Goal: Task Accomplishment & Management: Manage account settings

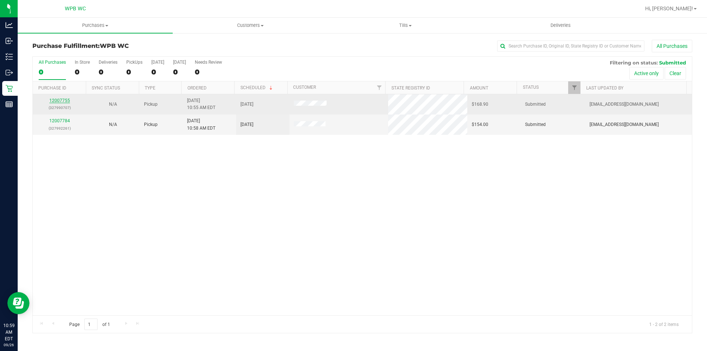
click at [60, 102] on link "12007755" at bounding box center [59, 100] width 21 height 5
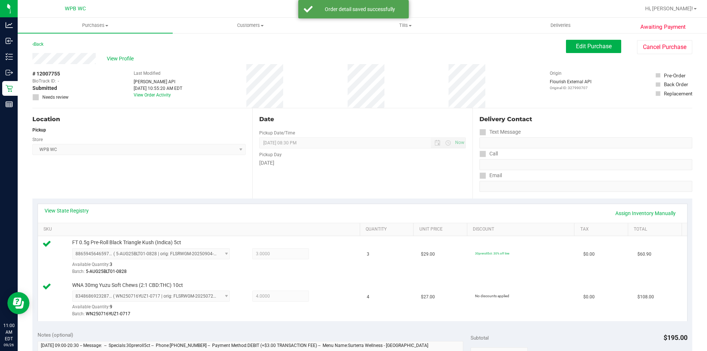
scroll to position [221, 0]
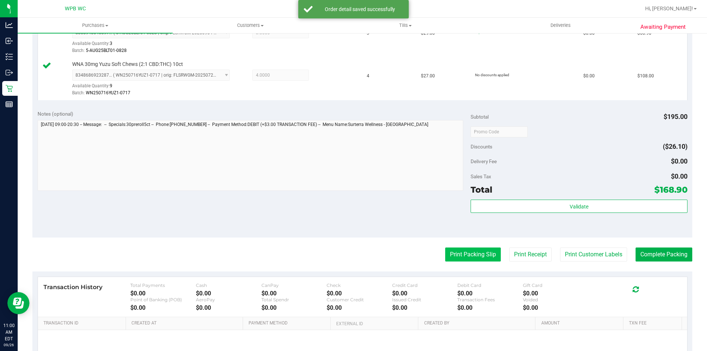
click at [473, 249] on button "Print Packing Slip" at bounding box center [473, 254] width 56 height 14
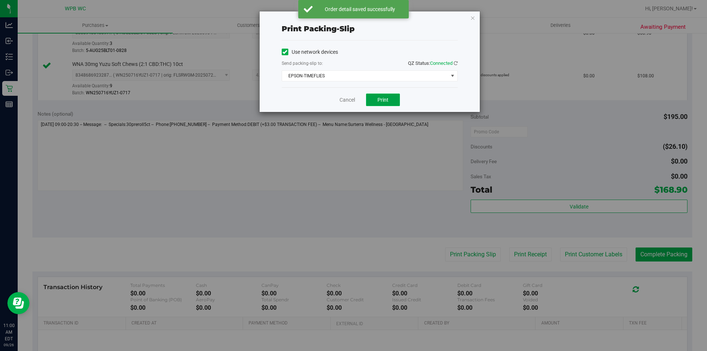
click at [387, 97] on span "Print" at bounding box center [382, 100] width 11 height 6
click at [474, 18] on icon "button" at bounding box center [472, 17] width 5 height 9
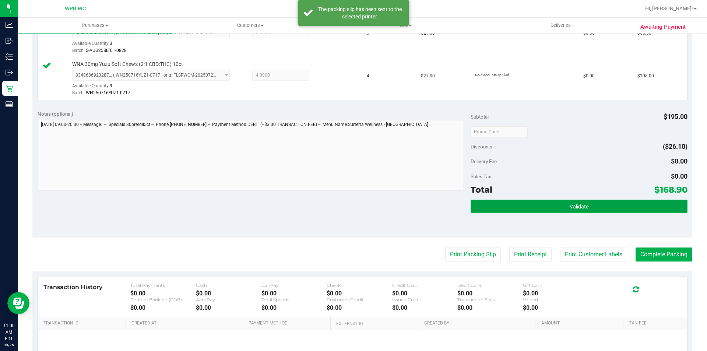
click at [580, 209] on button "Validate" at bounding box center [578, 205] width 216 height 13
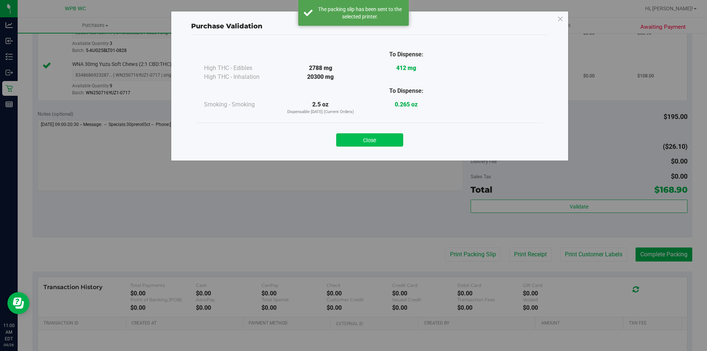
click at [383, 139] on button "Close" at bounding box center [369, 139] width 67 height 13
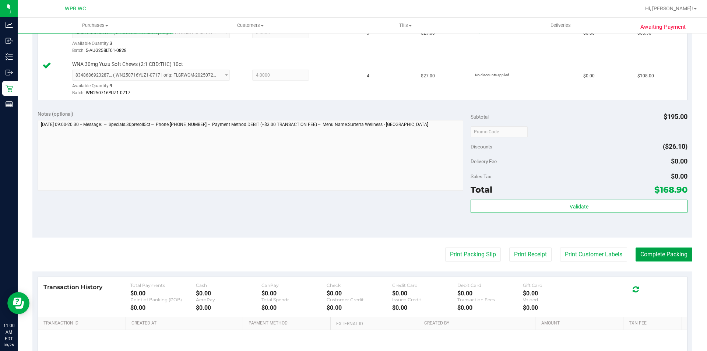
click at [656, 249] on button "Complete Packing" at bounding box center [663, 254] width 57 height 14
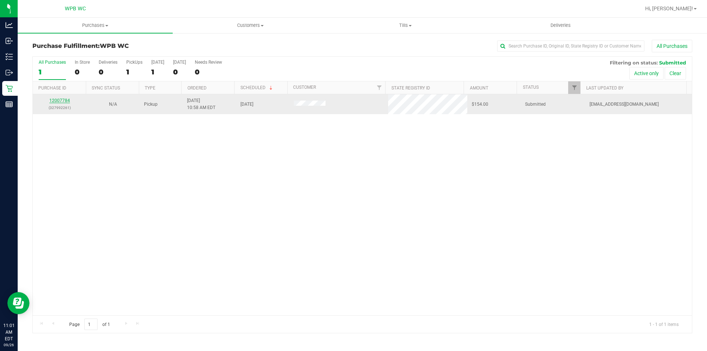
click at [58, 100] on link "12007784" at bounding box center [59, 100] width 21 height 5
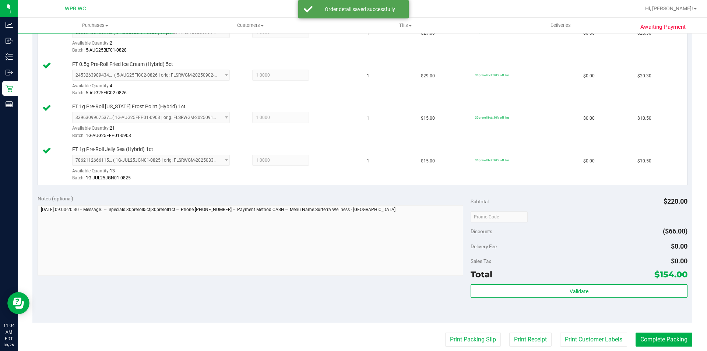
scroll to position [478, 0]
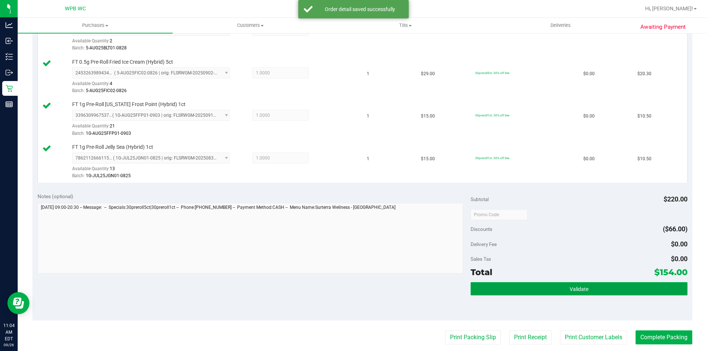
click at [520, 286] on button "Validate" at bounding box center [578, 288] width 216 height 13
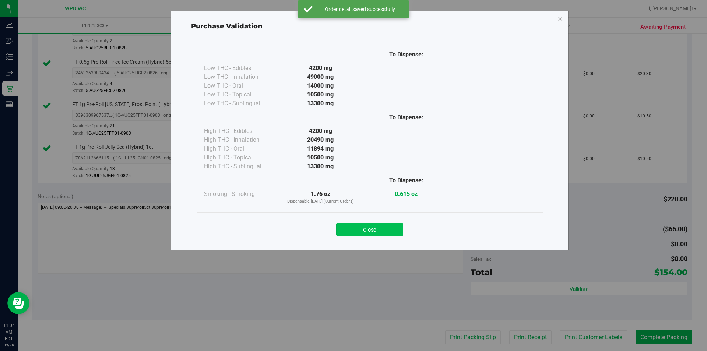
click at [382, 223] on button "Close" at bounding box center [369, 229] width 67 height 13
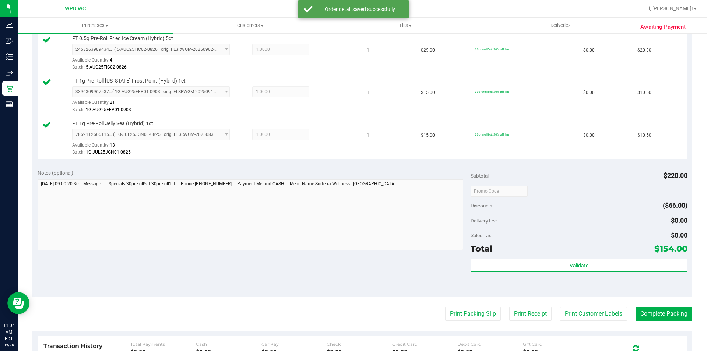
scroll to position [515, 0]
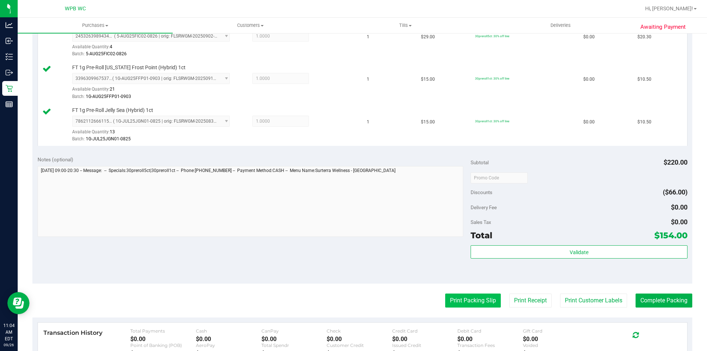
click at [475, 295] on button "Print Packing Slip" at bounding box center [473, 300] width 56 height 14
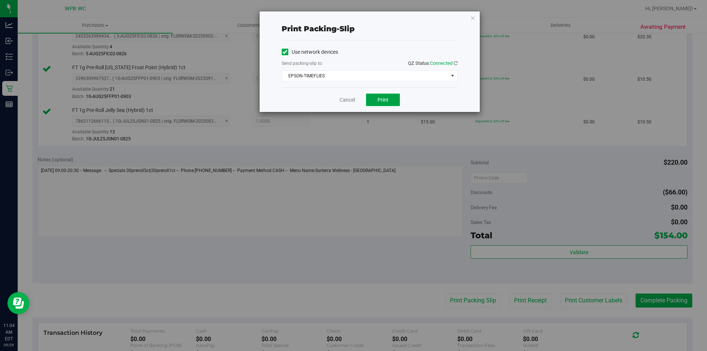
click at [390, 99] on button "Print" at bounding box center [383, 99] width 34 height 13
click at [473, 18] on icon "button" at bounding box center [472, 17] width 5 height 9
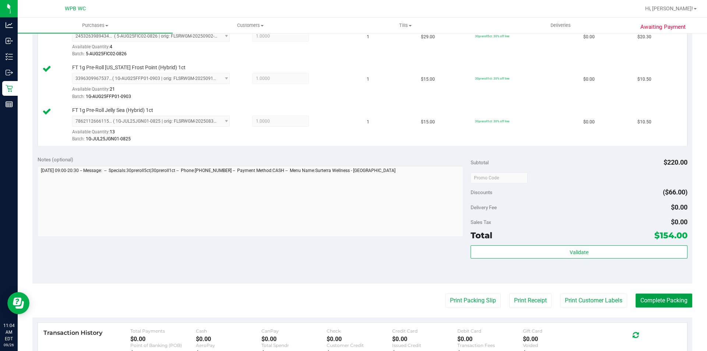
click at [669, 295] on button "Complete Packing" at bounding box center [663, 300] width 57 height 14
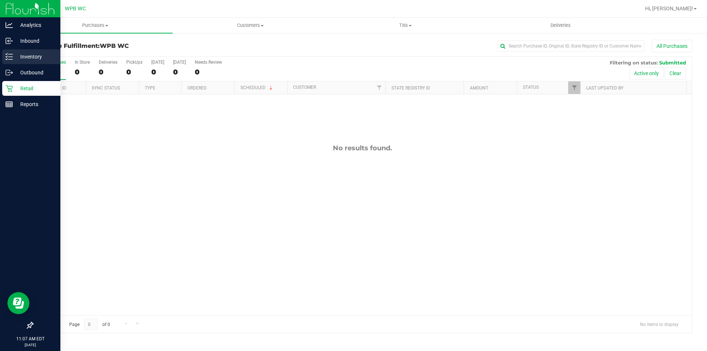
click at [40, 54] on p "Inventory" at bounding box center [35, 56] width 44 height 9
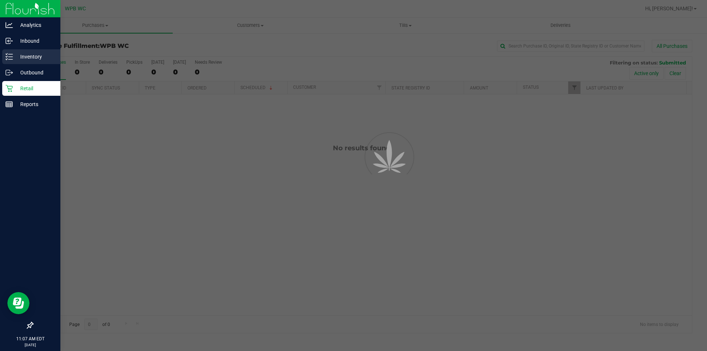
click at [40, 53] on p "Inventory" at bounding box center [35, 56] width 44 height 9
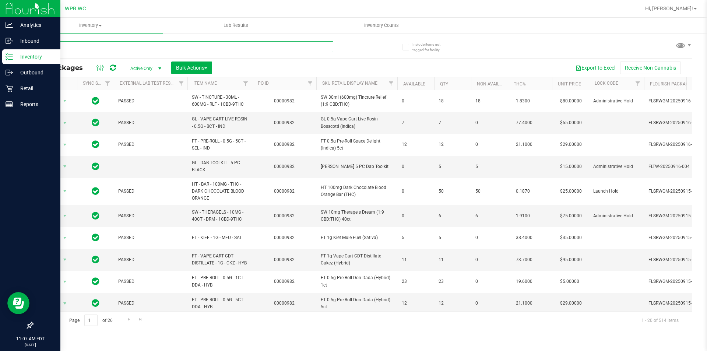
click at [121, 46] on input "text" at bounding box center [182, 46] width 301 height 11
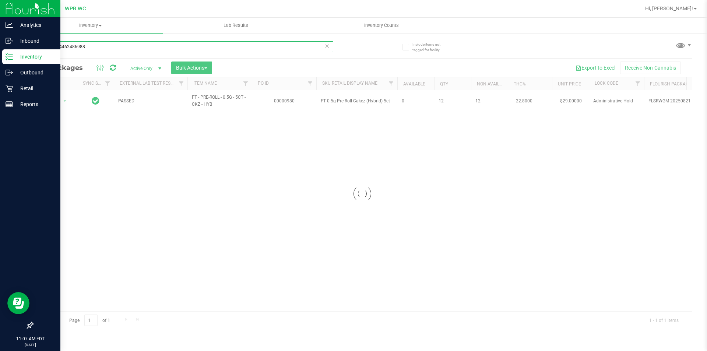
type input "5452434462486988"
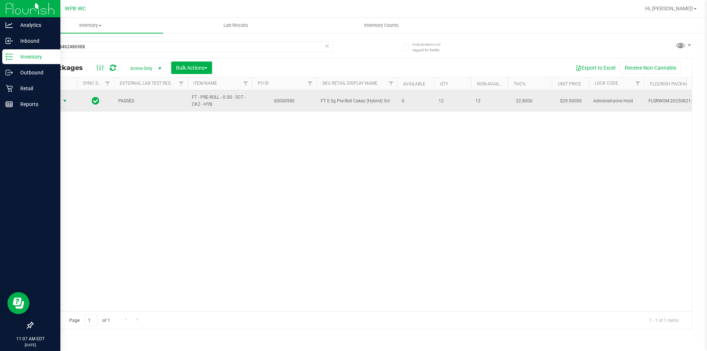
click at [61, 102] on span "select" at bounding box center [64, 101] width 9 height 10
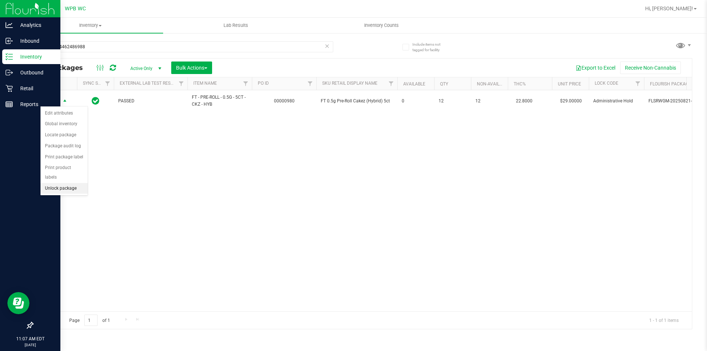
click at [58, 183] on li "Unlock package" at bounding box center [63, 188] width 47 height 11
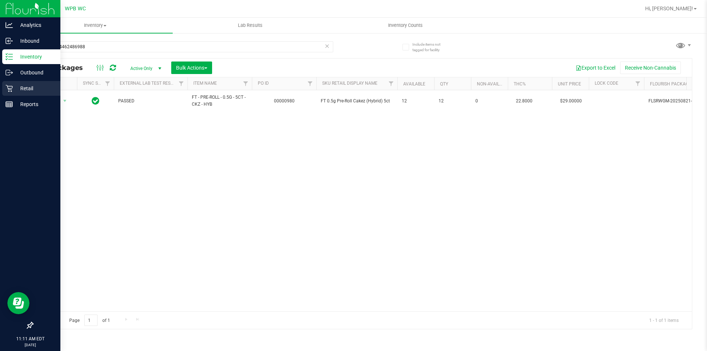
click at [19, 86] on p "Retail" at bounding box center [35, 88] width 44 height 9
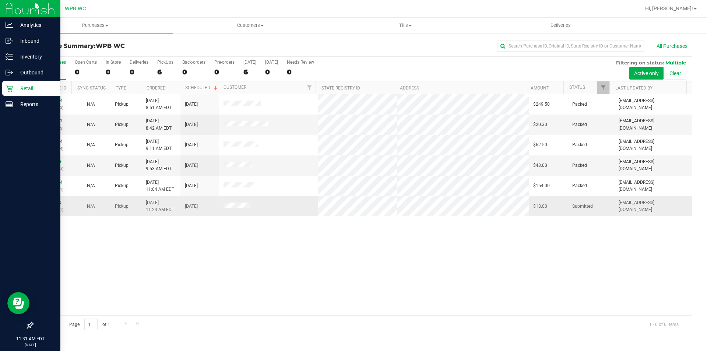
click at [47, 198] on td "12008005 (328004031)" at bounding box center [52, 206] width 39 height 20
click at [56, 201] on link "12008005" at bounding box center [52, 202] width 21 height 5
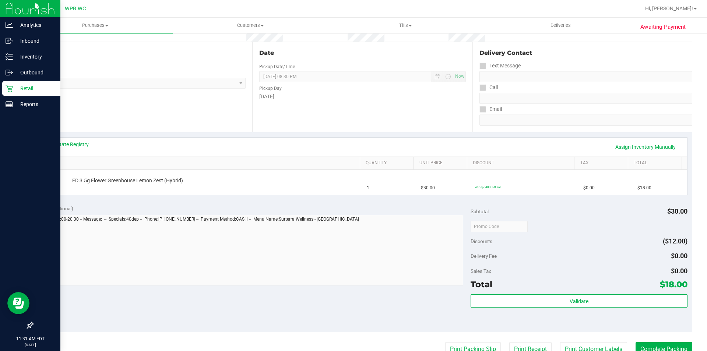
scroll to position [74, 0]
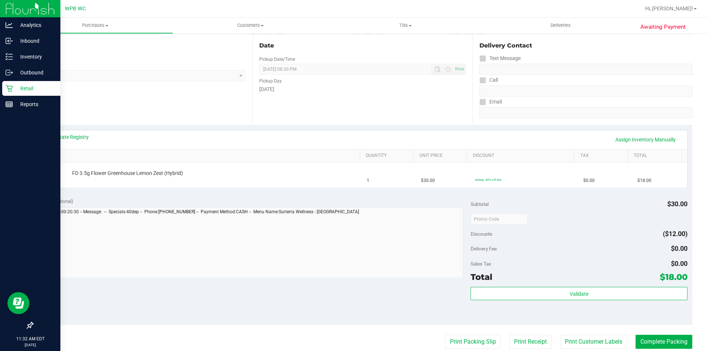
click at [35, 87] on p "Retail" at bounding box center [35, 88] width 44 height 9
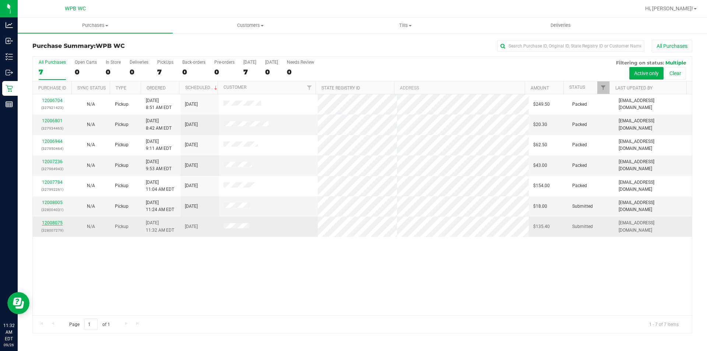
click at [56, 223] on link "12008075" at bounding box center [52, 222] width 21 height 5
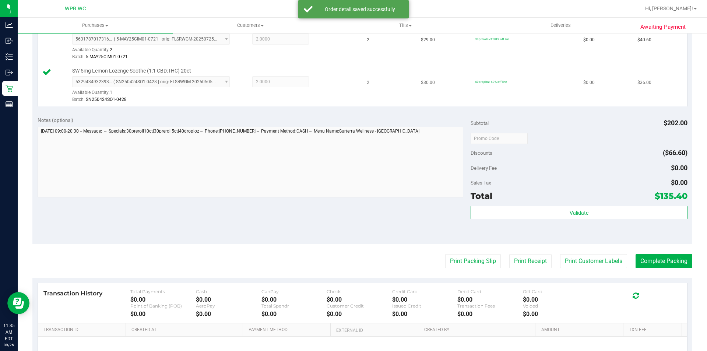
scroll to position [258, 0]
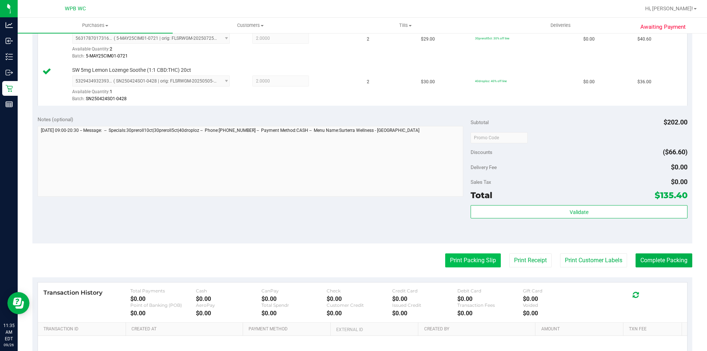
click at [461, 256] on button "Print Packing Slip" at bounding box center [473, 260] width 56 height 14
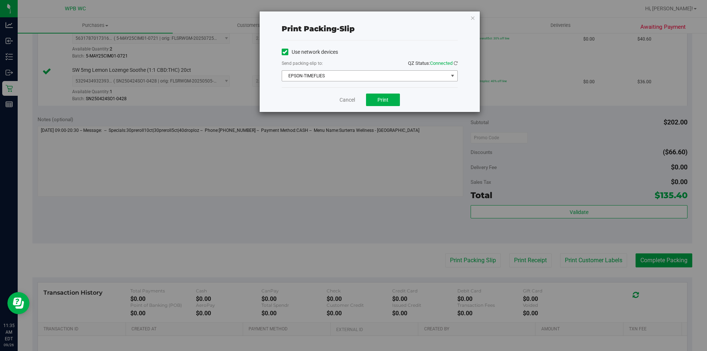
click at [337, 76] on span "EPSON-TIMEFLIES" at bounding box center [365, 76] width 166 height 10
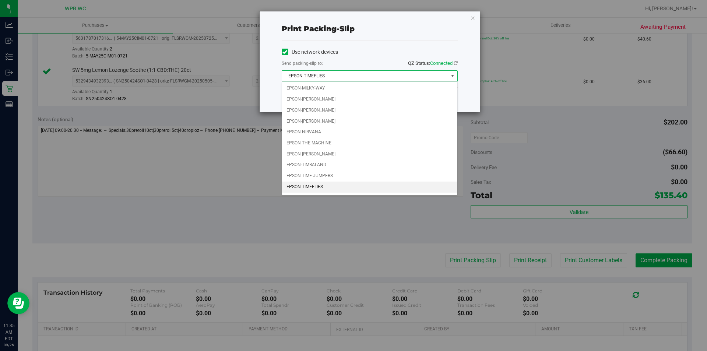
click at [299, 191] on li "EPSON-TIMEFLIES" at bounding box center [369, 186] width 175 height 11
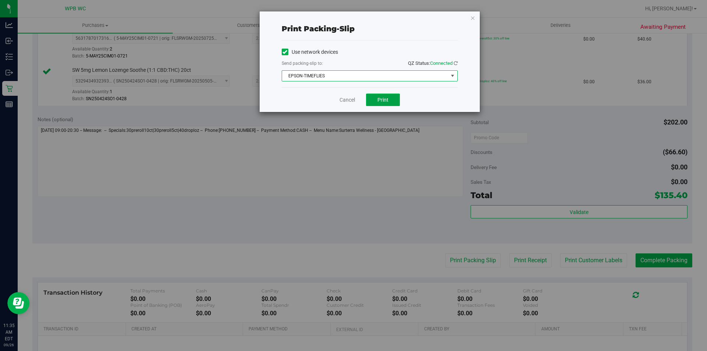
click at [376, 100] on button "Print" at bounding box center [383, 99] width 34 height 13
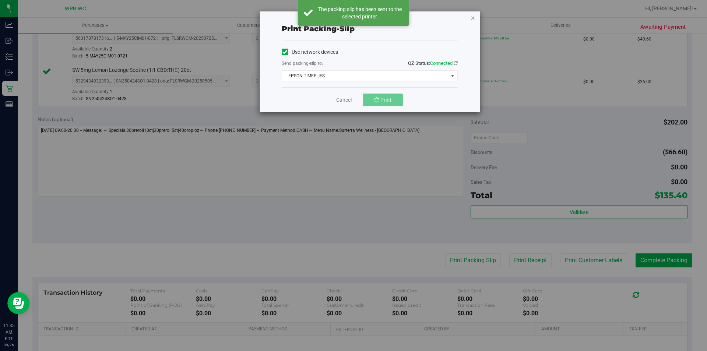
click at [472, 19] on icon "button" at bounding box center [472, 17] width 5 height 9
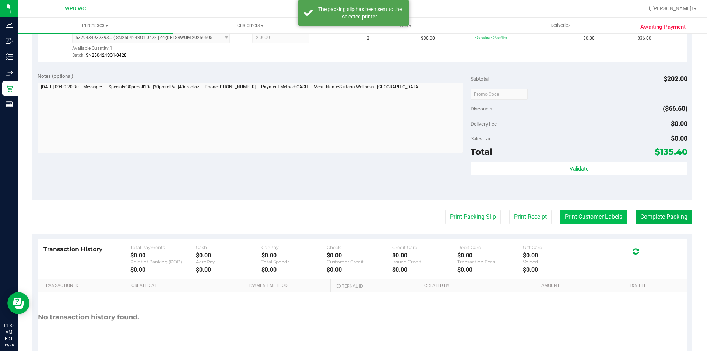
scroll to position [336, 0]
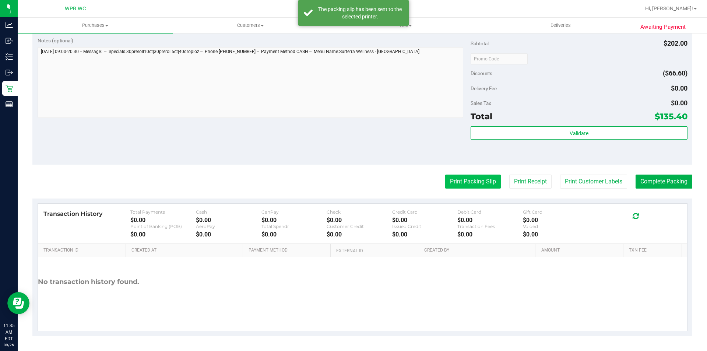
click at [479, 187] on button "Print Packing Slip" at bounding box center [473, 181] width 56 height 14
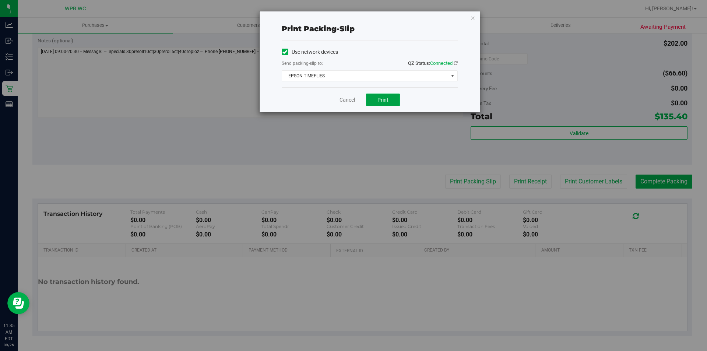
click at [396, 103] on button "Print" at bounding box center [383, 99] width 34 height 13
click at [472, 17] on icon "button" at bounding box center [472, 17] width 5 height 9
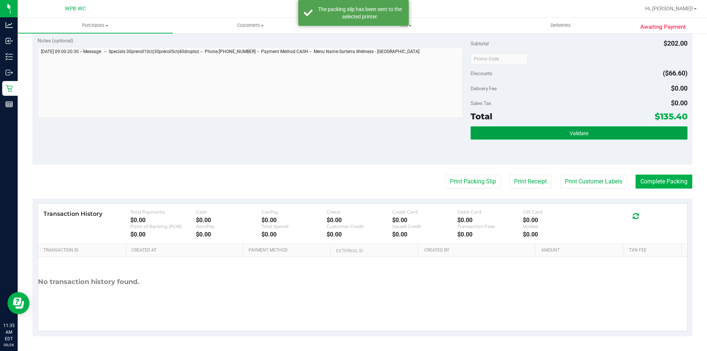
click at [639, 131] on button "Validate" at bounding box center [578, 132] width 216 height 13
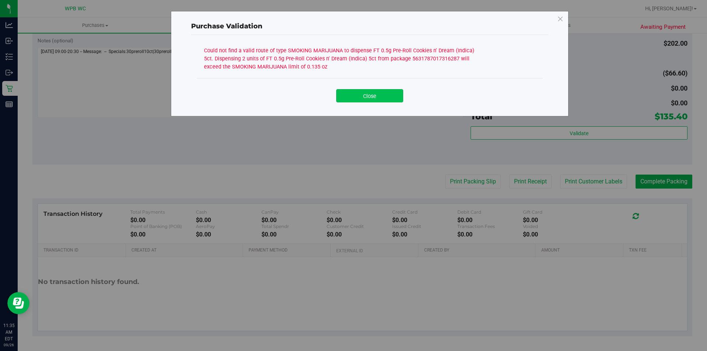
click at [372, 96] on button "Close" at bounding box center [369, 95] width 67 height 13
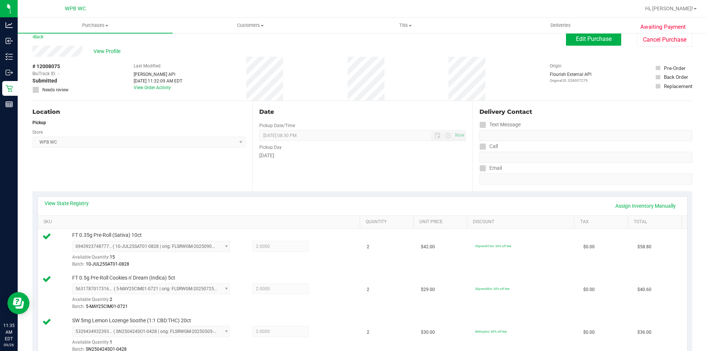
scroll to position [5, 0]
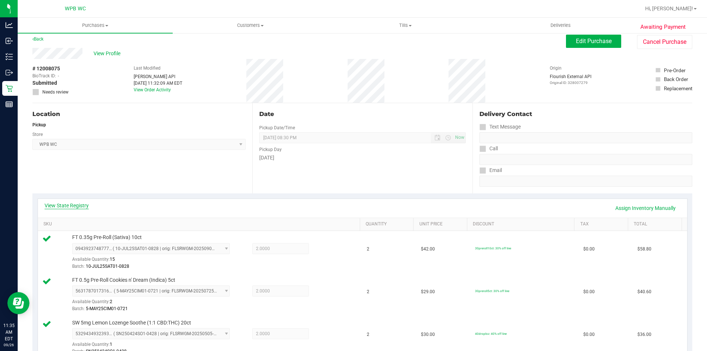
click at [81, 208] on link "View State Registry" at bounding box center [67, 205] width 44 height 7
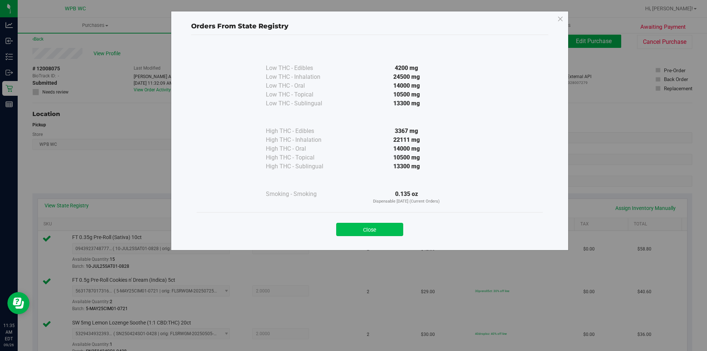
click at [361, 233] on button "Close" at bounding box center [369, 229] width 67 height 13
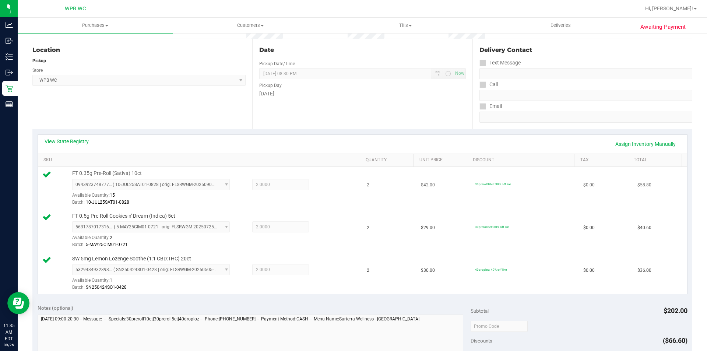
scroll to position [79, 0]
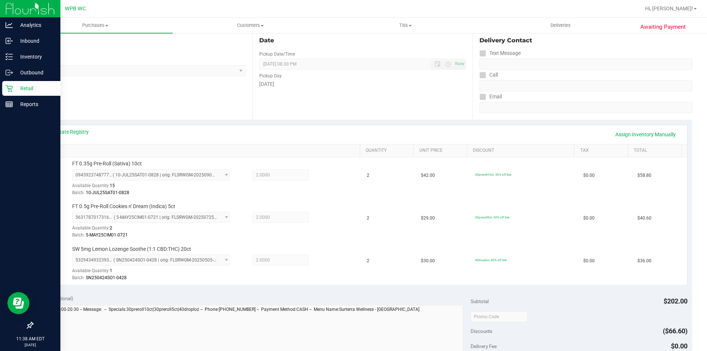
click at [22, 89] on p "Retail" at bounding box center [35, 88] width 44 height 9
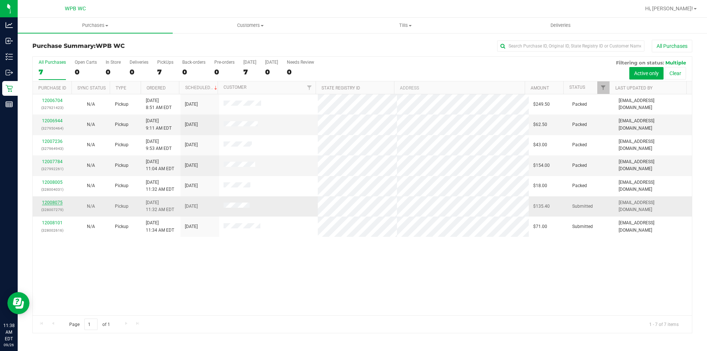
click at [59, 204] on link "12008075" at bounding box center [52, 202] width 21 height 5
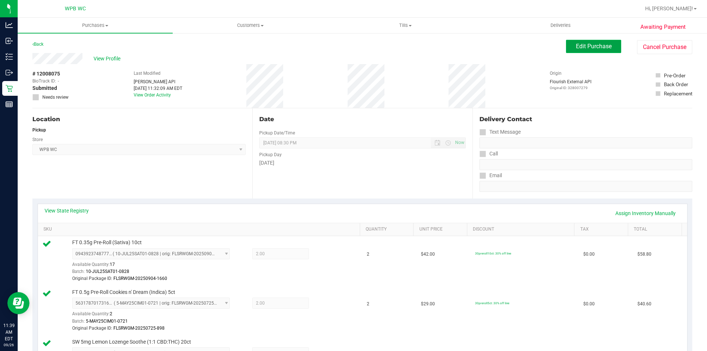
click at [598, 50] on button "Edit Purchase" at bounding box center [593, 46] width 55 height 13
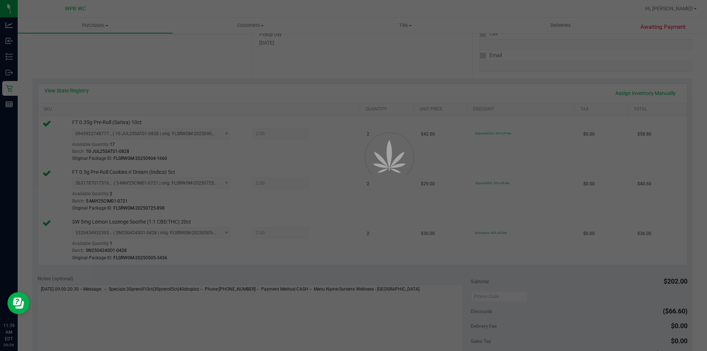
scroll to position [147, 0]
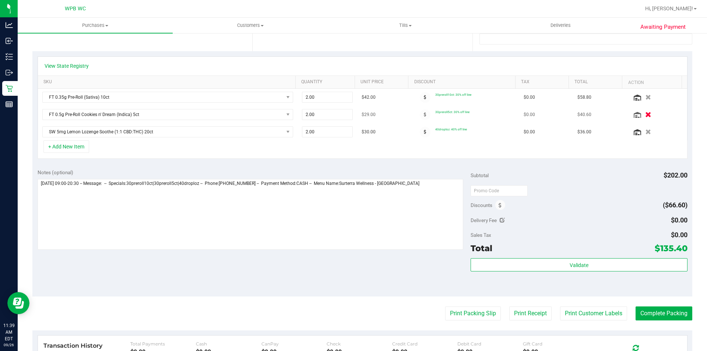
click at [645, 117] on icon "button" at bounding box center [648, 115] width 6 height 6
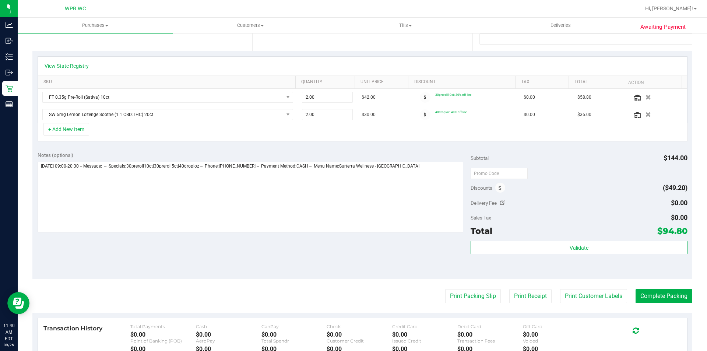
click at [578, 262] on div "Validate" at bounding box center [578, 257] width 216 height 33
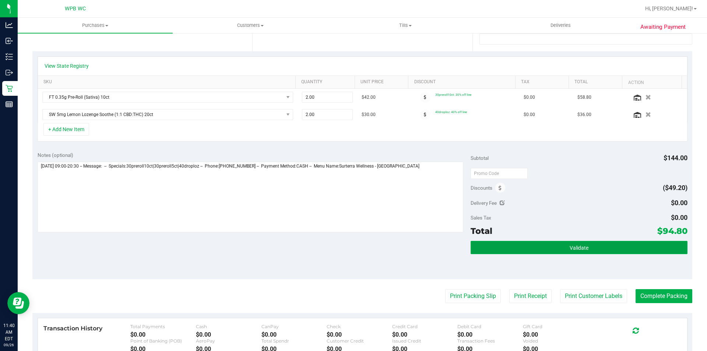
click at [575, 254] on button "Validate" at bounding box center [578, 247] width 216 height 13
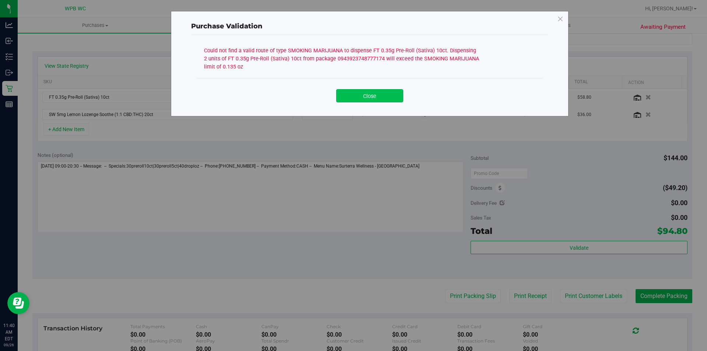
click at [372, 100] on button "Close" at bounding box center [369, 95] width 67 height 13
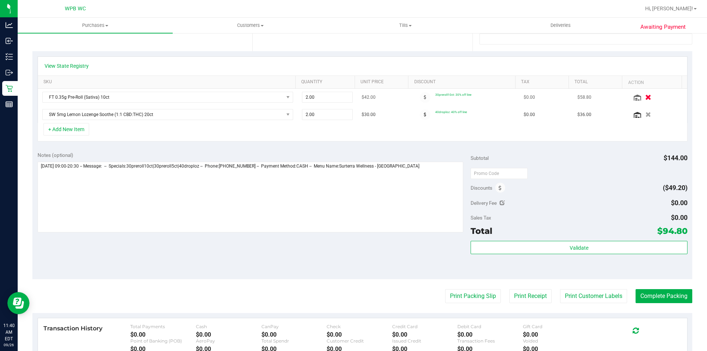
click at [638, 100] on div at bounding box center [656, 96] width 51 height 7
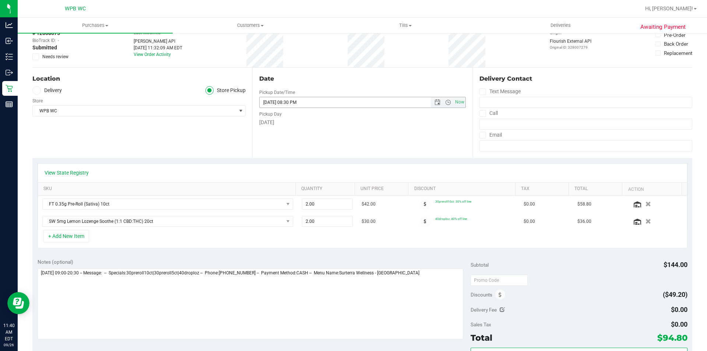
scroll to position [37, 0]
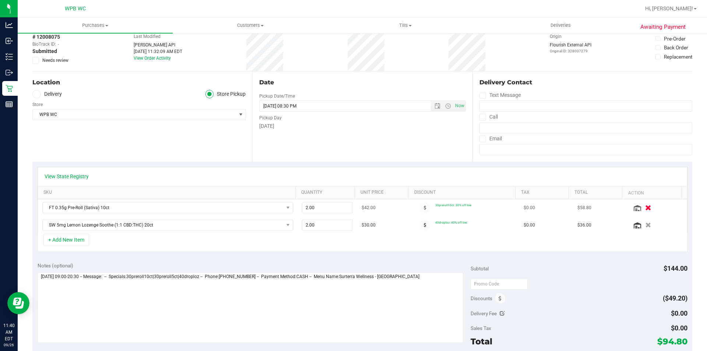
click at [641, 207] on button "button" at bounding box center [647, 207] width 13 height 8
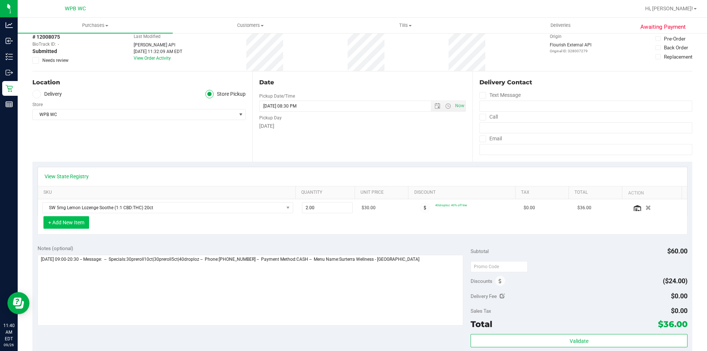
click at [77, 219] on button "+ Add New Item" at bounding box center [66, 222] width 46 height 13
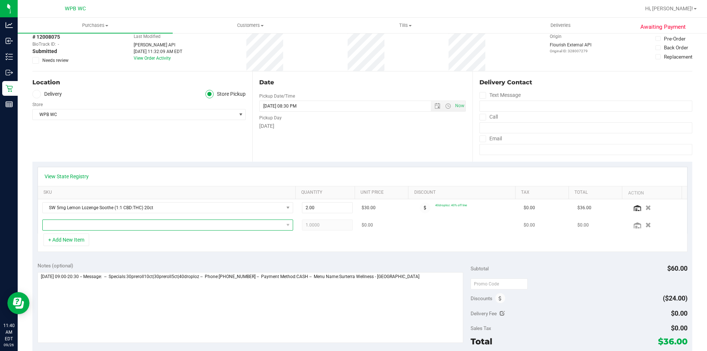
click at [169, 226] on span "NO DATA FOUND" at bounding box center [163, 225] width 241 height 10
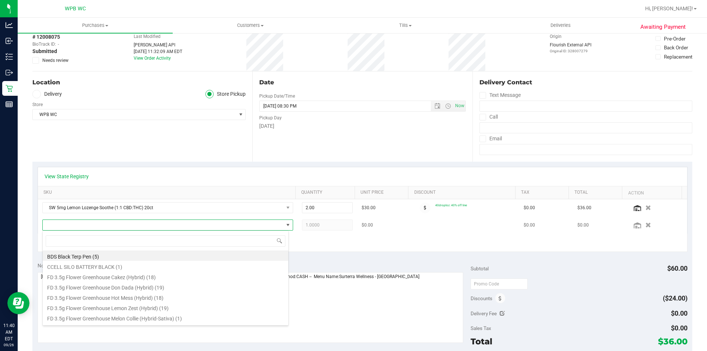
scroll to position [11, 244]
type input "sat"
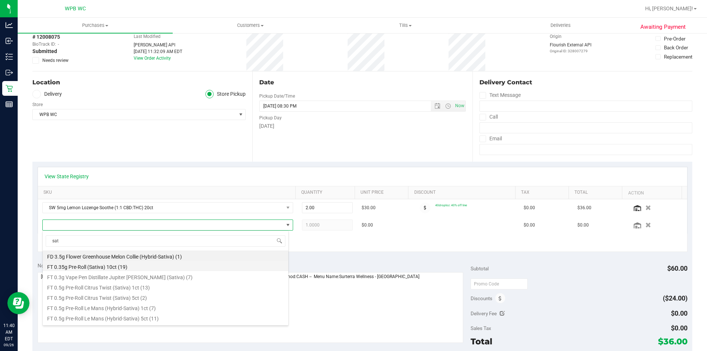
click at [105, 268] on li "FT 0.35g Pre-Roll (Sativa) 10ct (19)" at bounding box center [165, 266] width 245 height 10
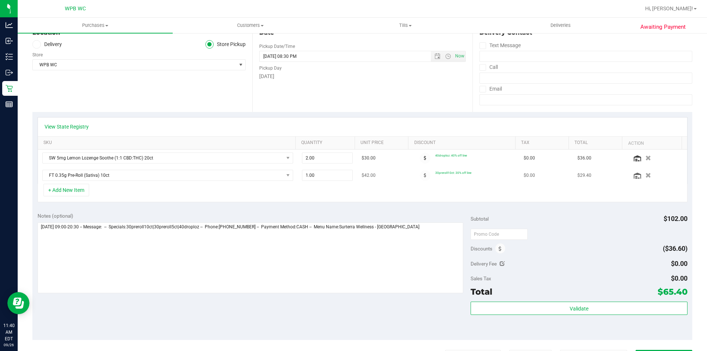
scroll to position [74, 0]
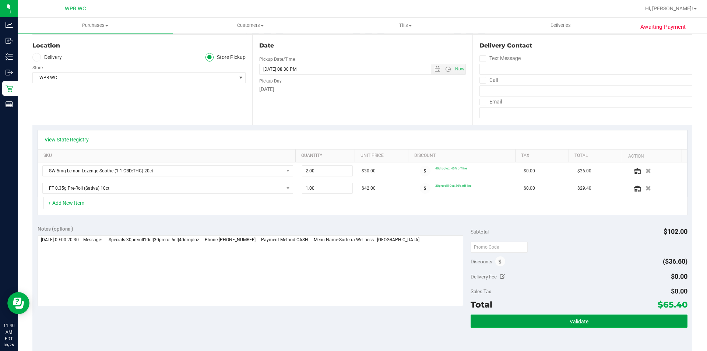
click at [518, 316] on button "Validate" at bounding box center [578, 320] width 216 height 13
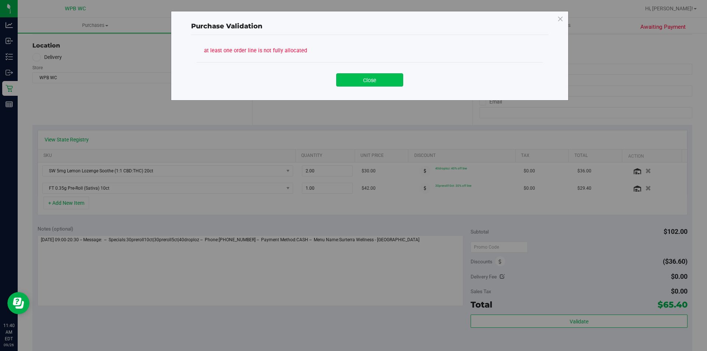
click at [370, 86] on button "Close" at bounding box center [369, 79] width 67 height 13
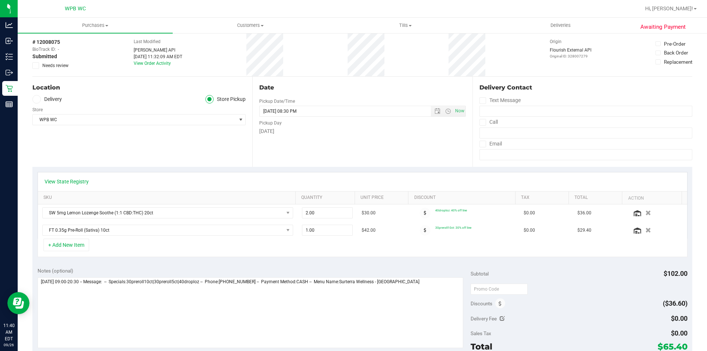
scroll to position [0, 0]
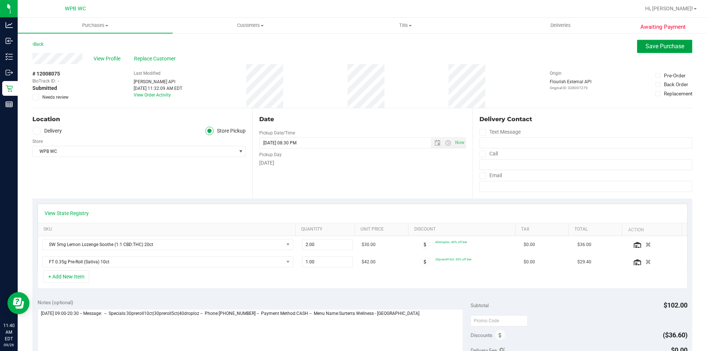
click at [666, 50] on button "Save Purchase" at bounding box center [664, 46] width 55 height 13
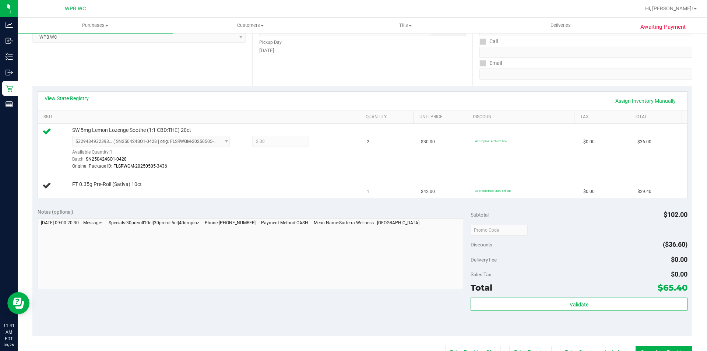
scroll to position [184, 0]
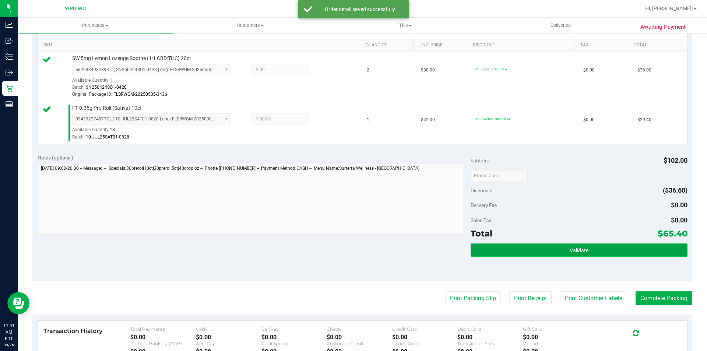
click at [588, 254] on button "Validate" at bounding box center [578, 249] width 216 height 13
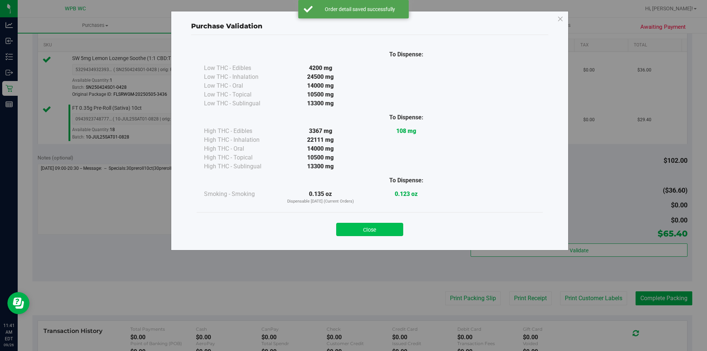
click at [364, 228] on button "Close" at bounding box center [369, 229] width 67 height 13
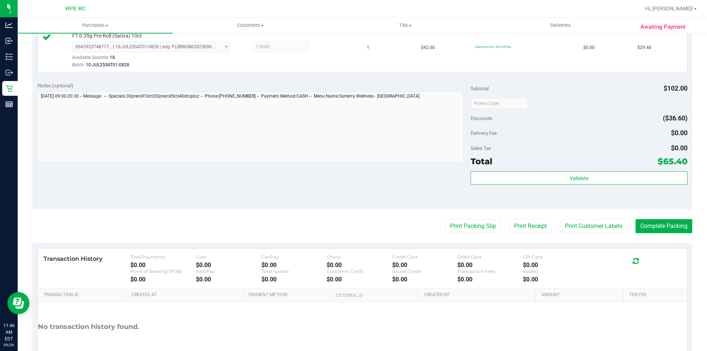
scroll to position [258, 0]
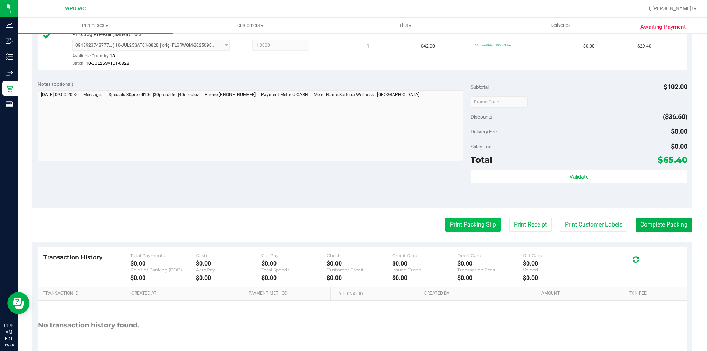
click at [463, 223] on button "Print Packing Slip" at bounding box center [473, 224] width 56 height 14
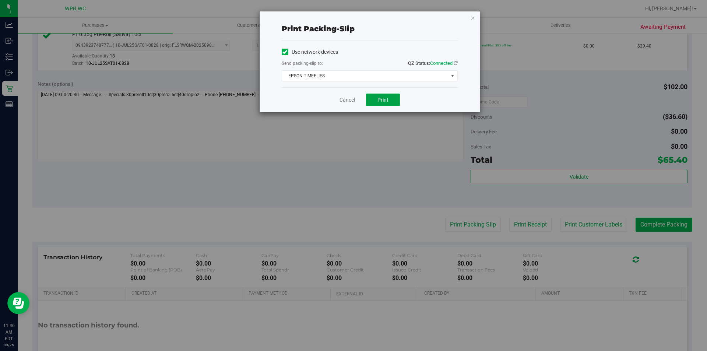
click at [383, 101] on span "Print" at bounding box center [382, 100] width 11 height 6
click at [352, 98] on link "Cancel" at bounding box center [346, 100] width 15 height 8
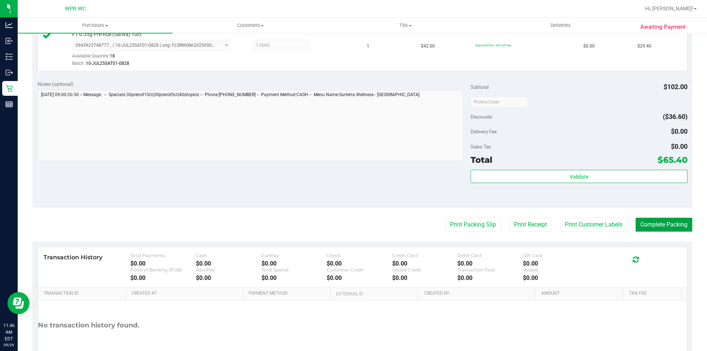
click at [655, 225] on button "Complete Packing" at bounding box center [663, 224] width 57 height 14
